Goal: Task Accomplishment & Management: Manage account settings

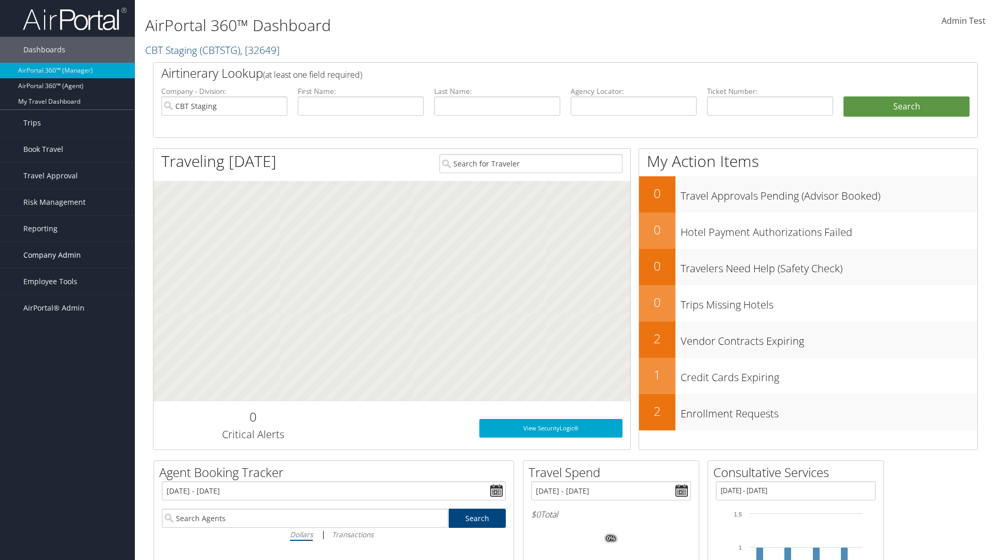
click at [67, 255] on span "Company Admin" at bounding box center [52, 255] width 58 height 26
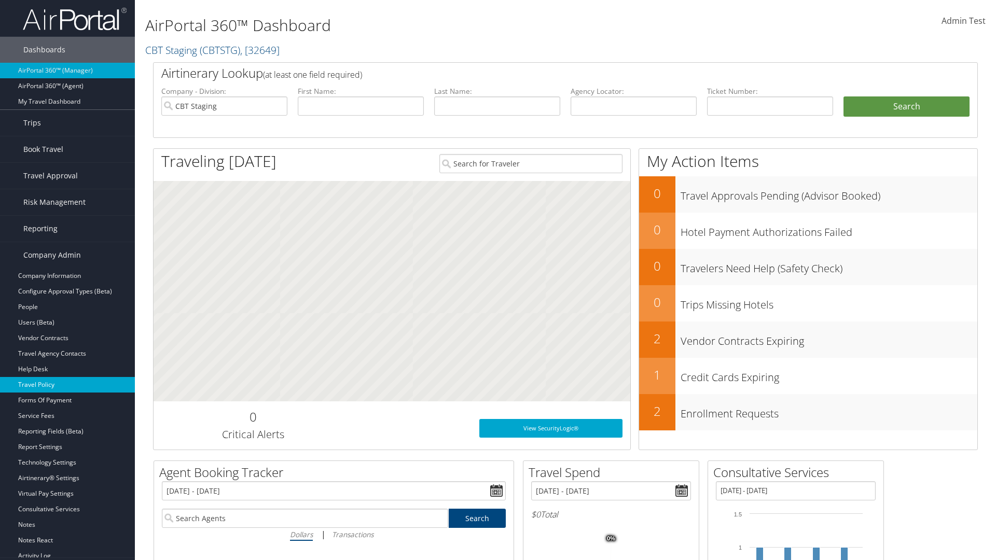
click at [67, 385] on link "Travel Policy" at bounding box center [67, 385] width 135 height 16
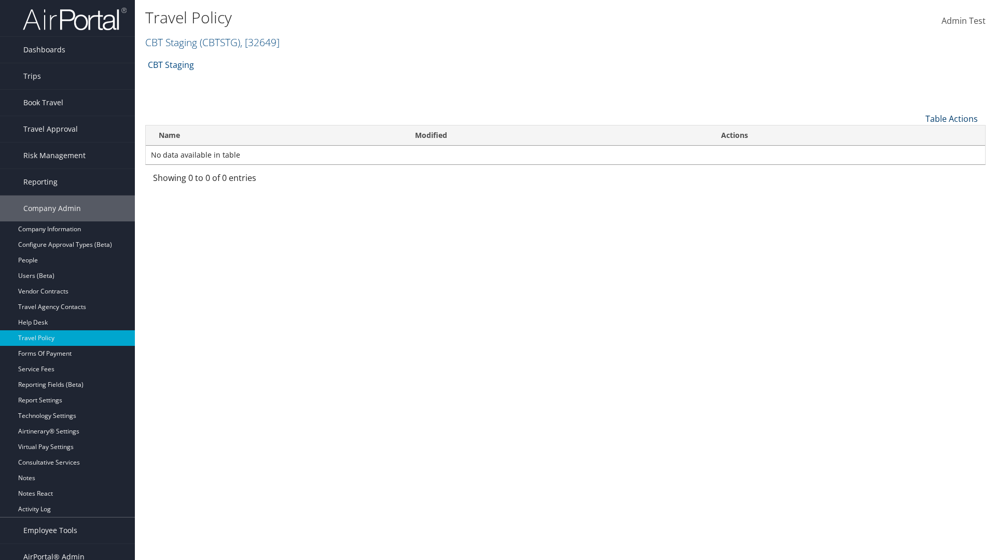
click at [951, 118] on link "Table Actions" at bounding box center [951, 118] width 52 height 11
click at [917, 134] on link "Add New Policy" at bounding box center [917, 135] width 136 height 18
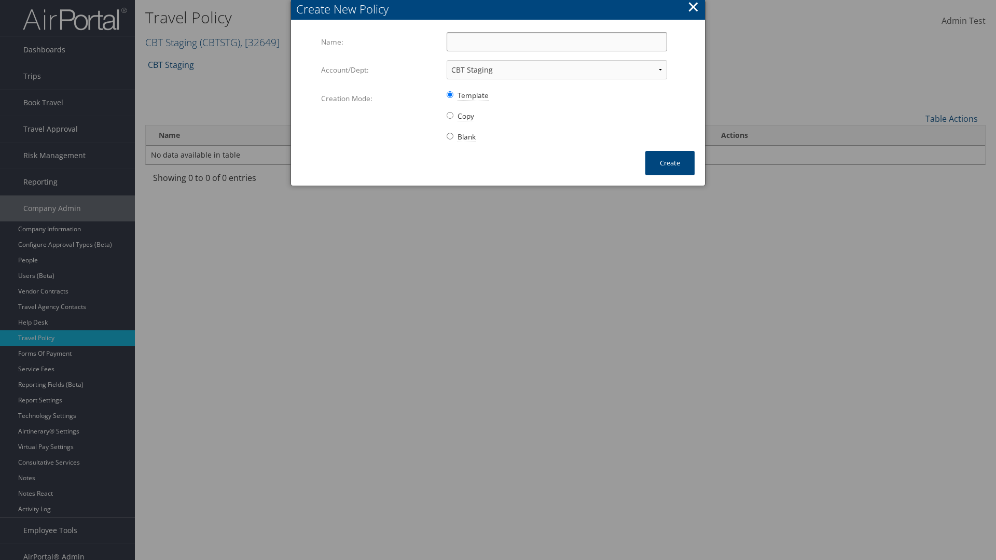
click at [557, 42] on input "Name:" at bounding box center [557, 41] width 220 height 19
type input "Auto Policy"
click at [670, 163] on button "Create" at bounding box center [669, 163] width 49 height 24
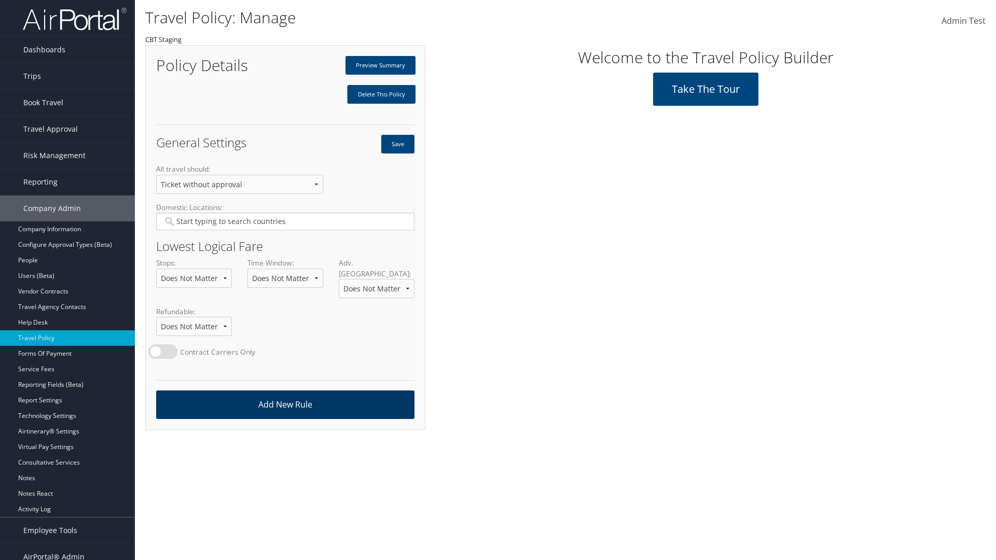
click at [285, 394] on link "Add New Rule" at bounding box center [285, 405] width 258 height 29
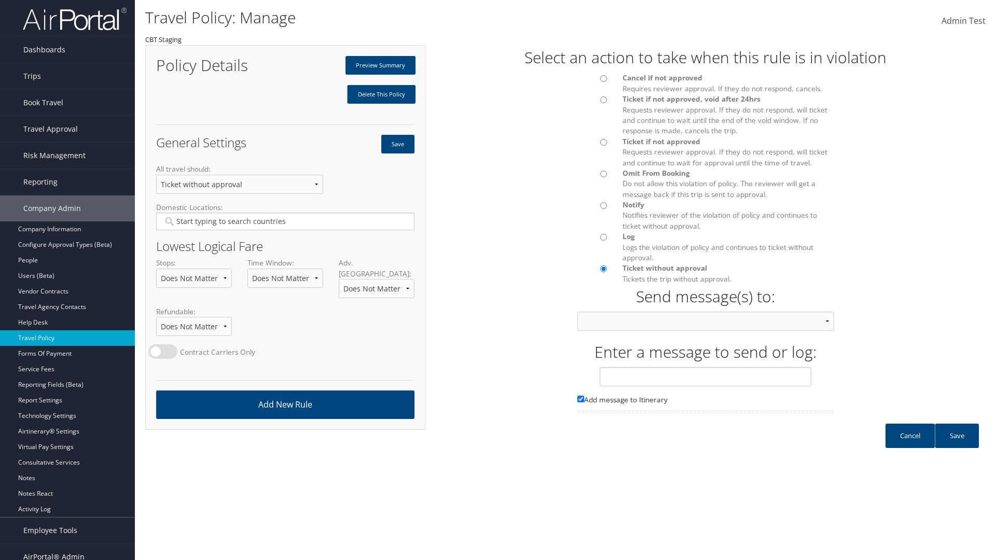
click at [592, 81] on div at bounding box center [593, 82] width 46 height 18
click at [706, 386] on input "text" at bounding box center [706, 376] width 212 height 19
type input "Message 1"
click at [957, 446] on link "Save" at bounding box center [957, 436] width 44 height 24
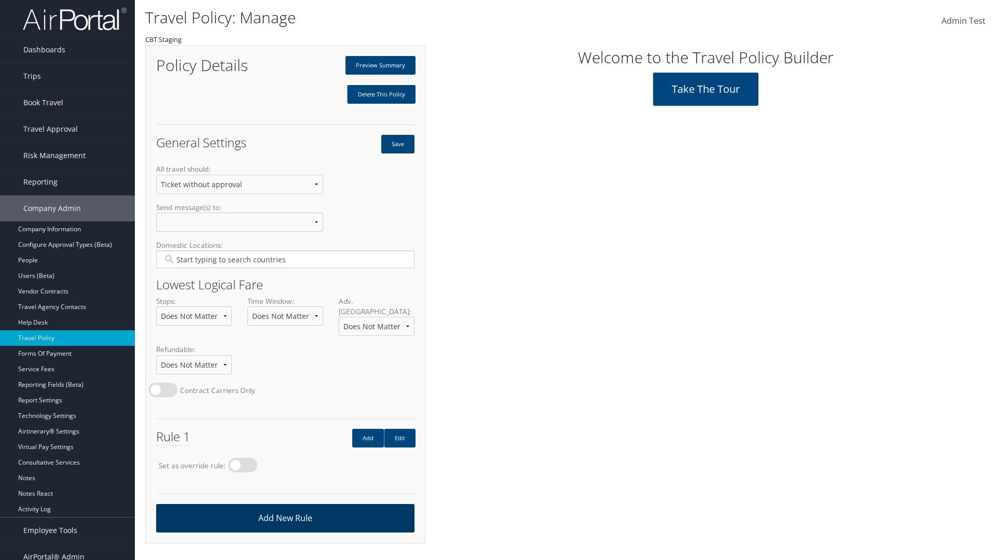
click at [285, 507] on link "Add New Rule" at bounding box center [285, 518] width 258 height 29
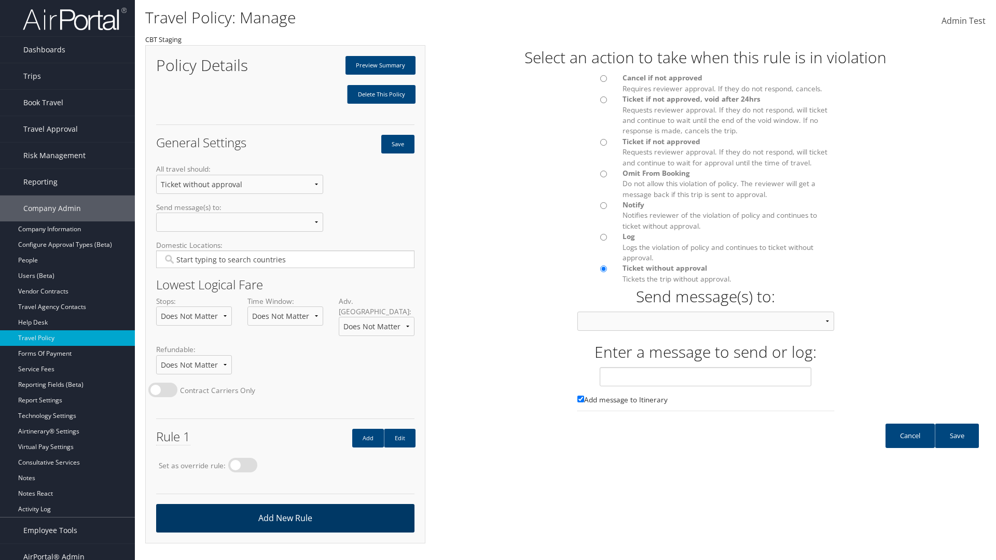
click at [592, 145] on div at bounding box center [593, 145] width 46 height 18
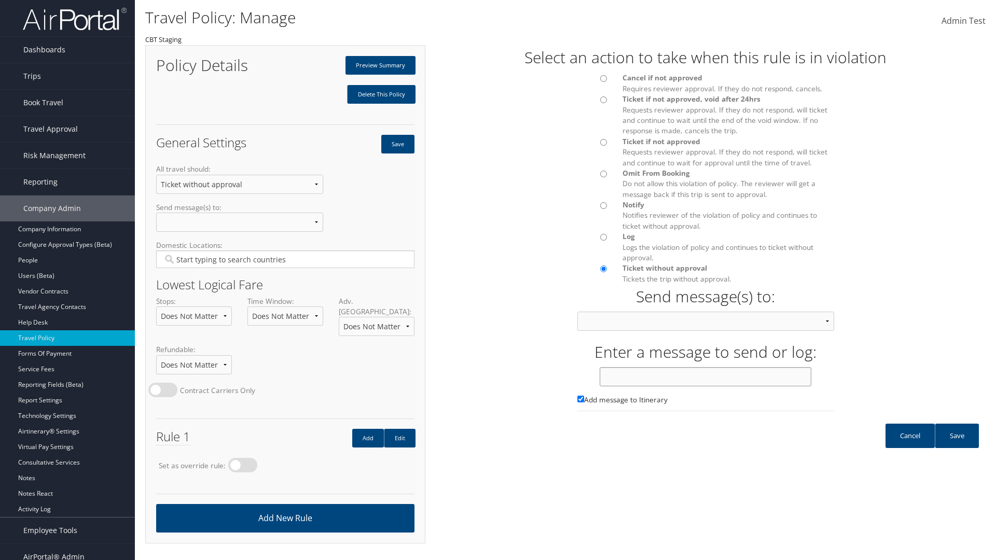
click at [706, 386] on input "text" at bounding box center [706, 376] width 212 height 19
type input "Message 2"
click at [957, 446] on link "Save" at bounding box center [957, 436] width 44 height 24
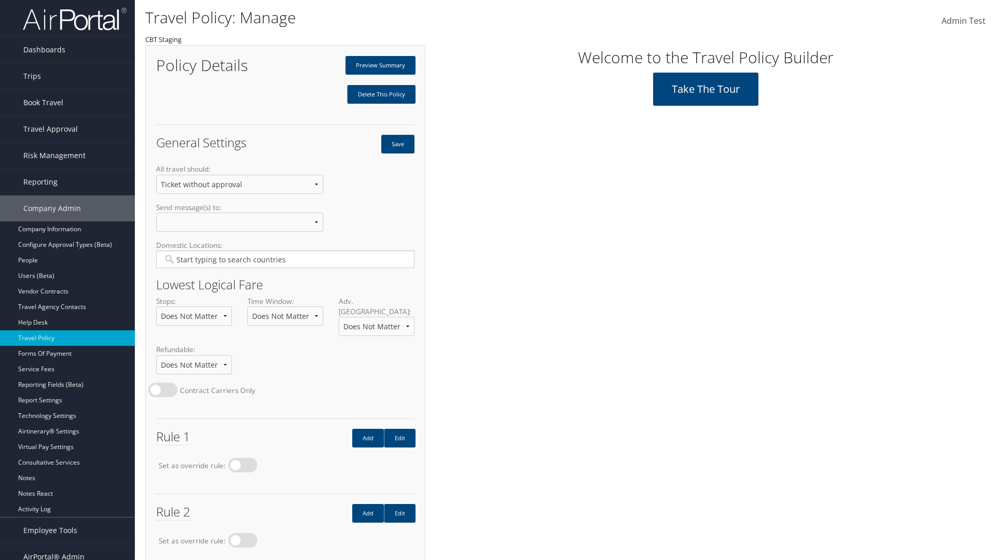
scroll to position [58, 0]
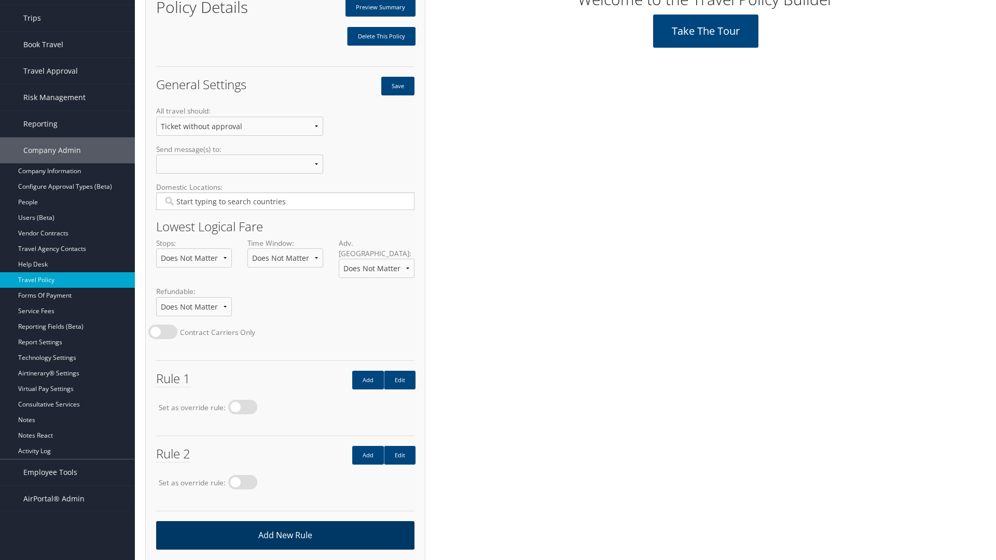
click at [285, 524] on link "Add New Rule" at bounding box center [285, 535] width 258 height 29
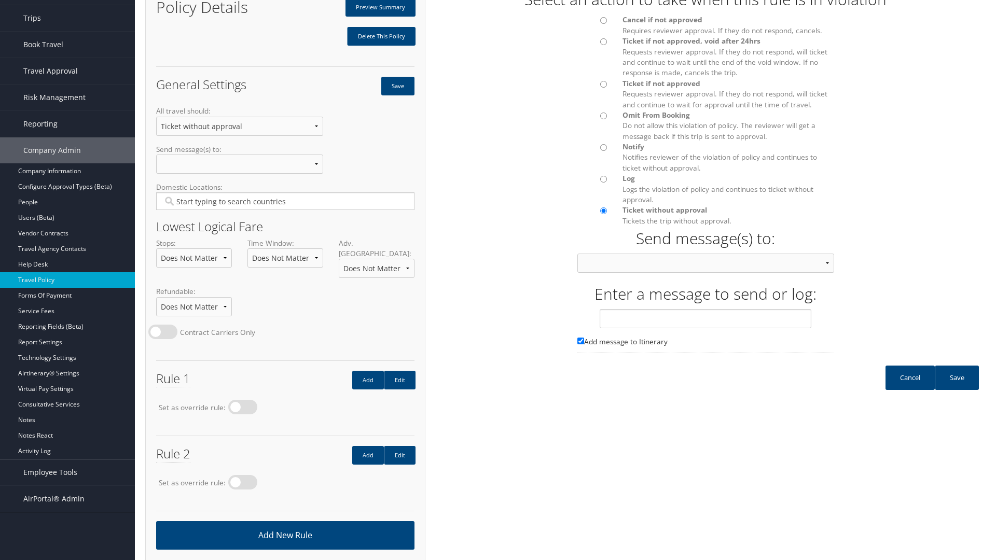
click at [603, 84] on input "Ticket if not approved Requests reviewer approval. If they do not respond, will…" at bounding box center [603, 84] width 7 height 7
radio input "true"
click at [706, 328] on input "text" at bounding box center [706, 318] width 212 height 19
type input "Message 3"
click at [957, 388] on link "Save" at bounding box center [957, 378] width 44 height 24
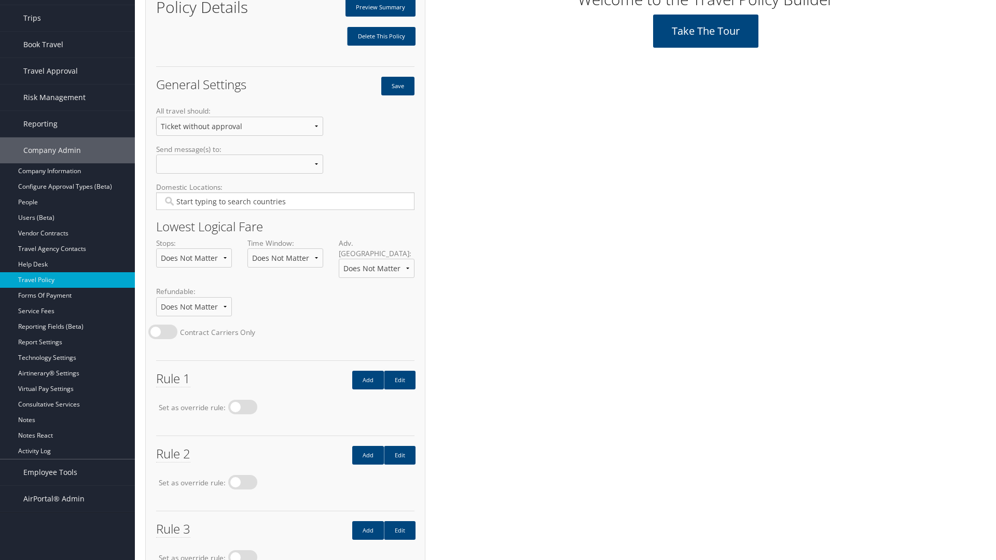
scroll to position [133, 0]
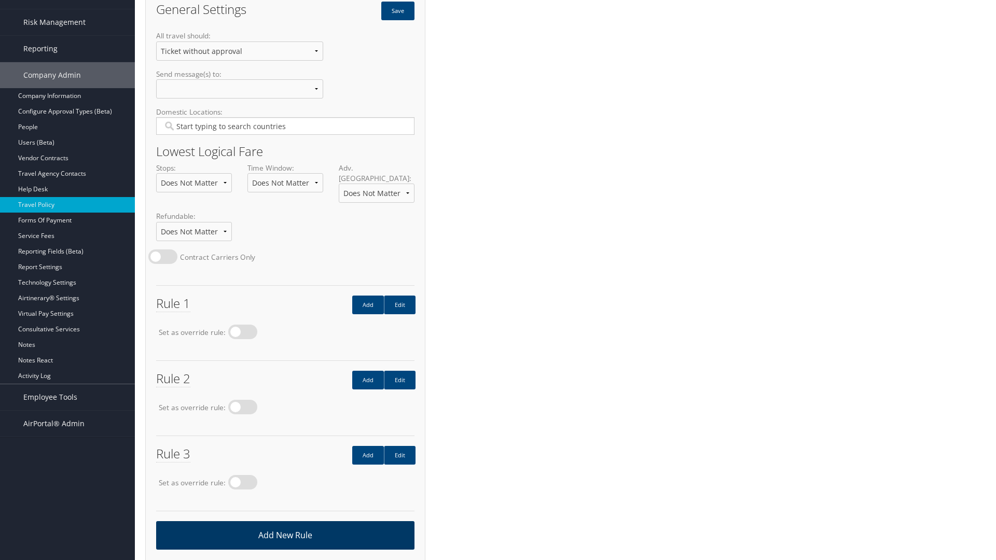
click at [285, 524] on link "Add New Rule" at bounding box center [285, 535] width 258 height 29
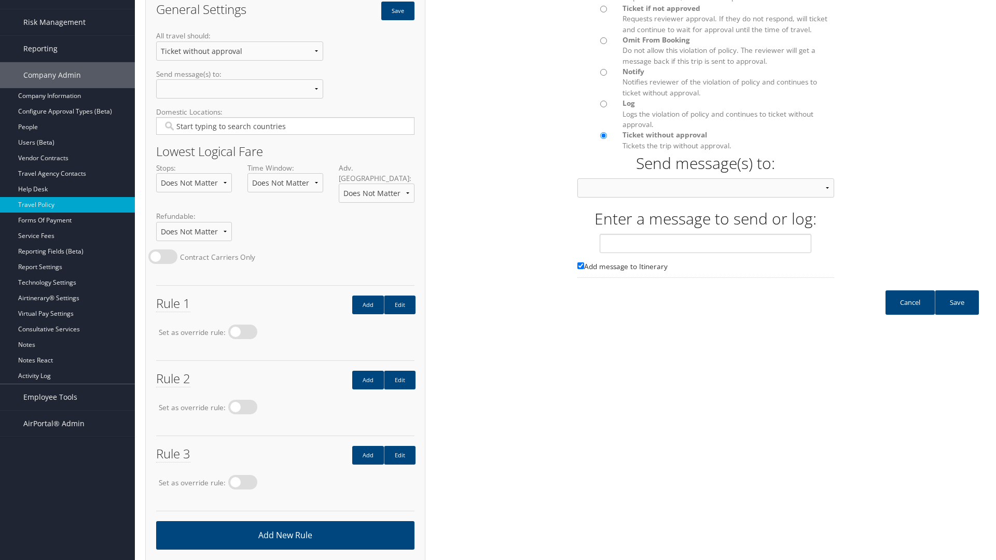
click at [603, 44] on input "Omit From Booking Do not allow this violation of policy. The reviewer will get …" at bounding box center [603, 40] width 7 height 7
radio input "true"
click at [706, 253] on input "text" at bounding box center [706, 243] width 212 height 19
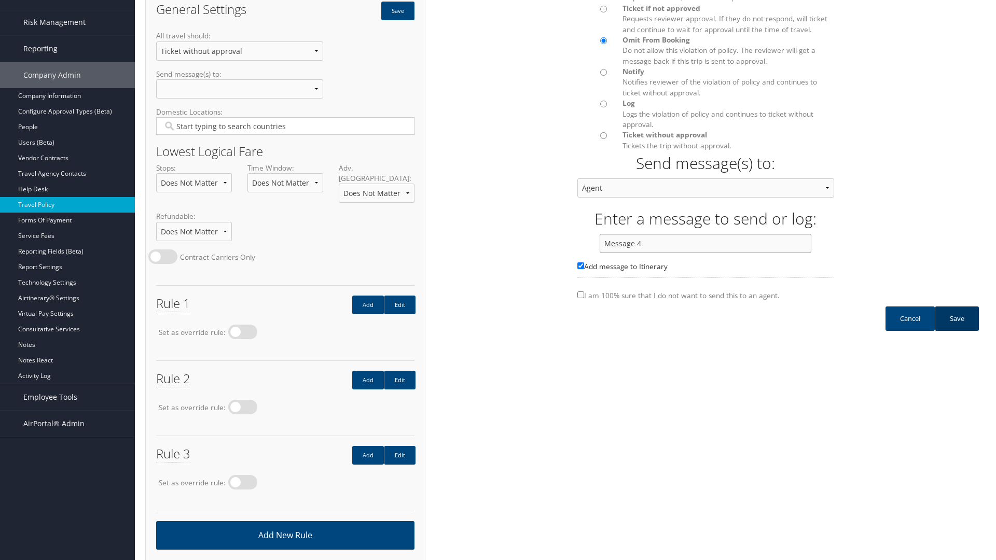
type input "Message 4"
click at [957, 329] on link "Save" at bounding box center [957, 319] width 44 height 24
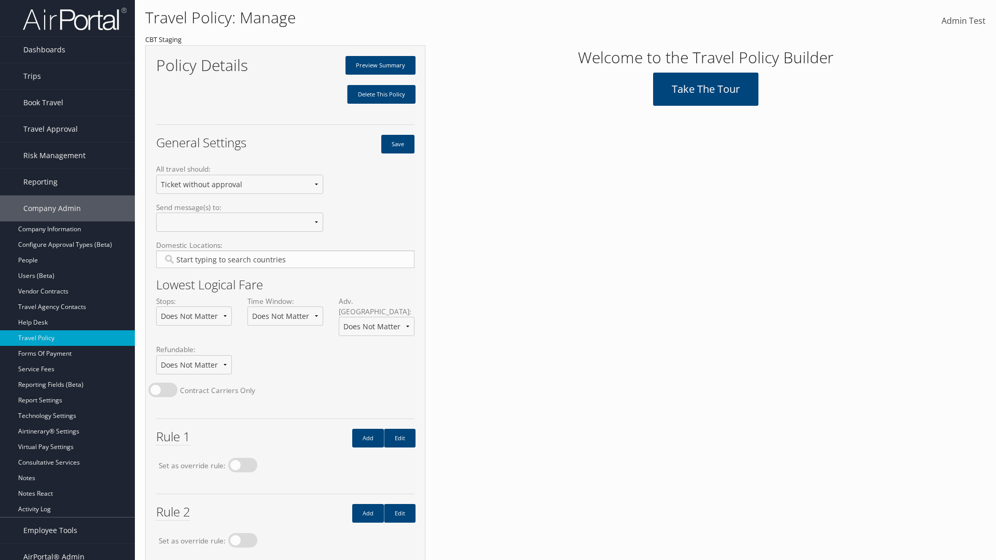
click at [0, 0] on input "Type YES to continue:" at bounding box center [0, 0] width 0 height 0
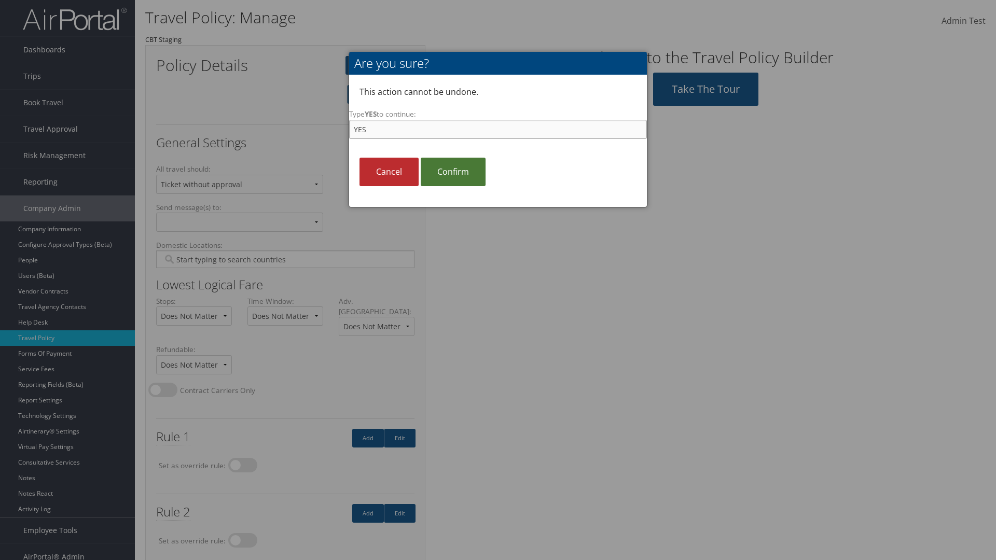
type input "YES"
click at [453, 172] on link "Confirm" at bounding box center [453, 172] width 65 height 29
